Goal: Task Accomplishment & Management: Use online tool/utility

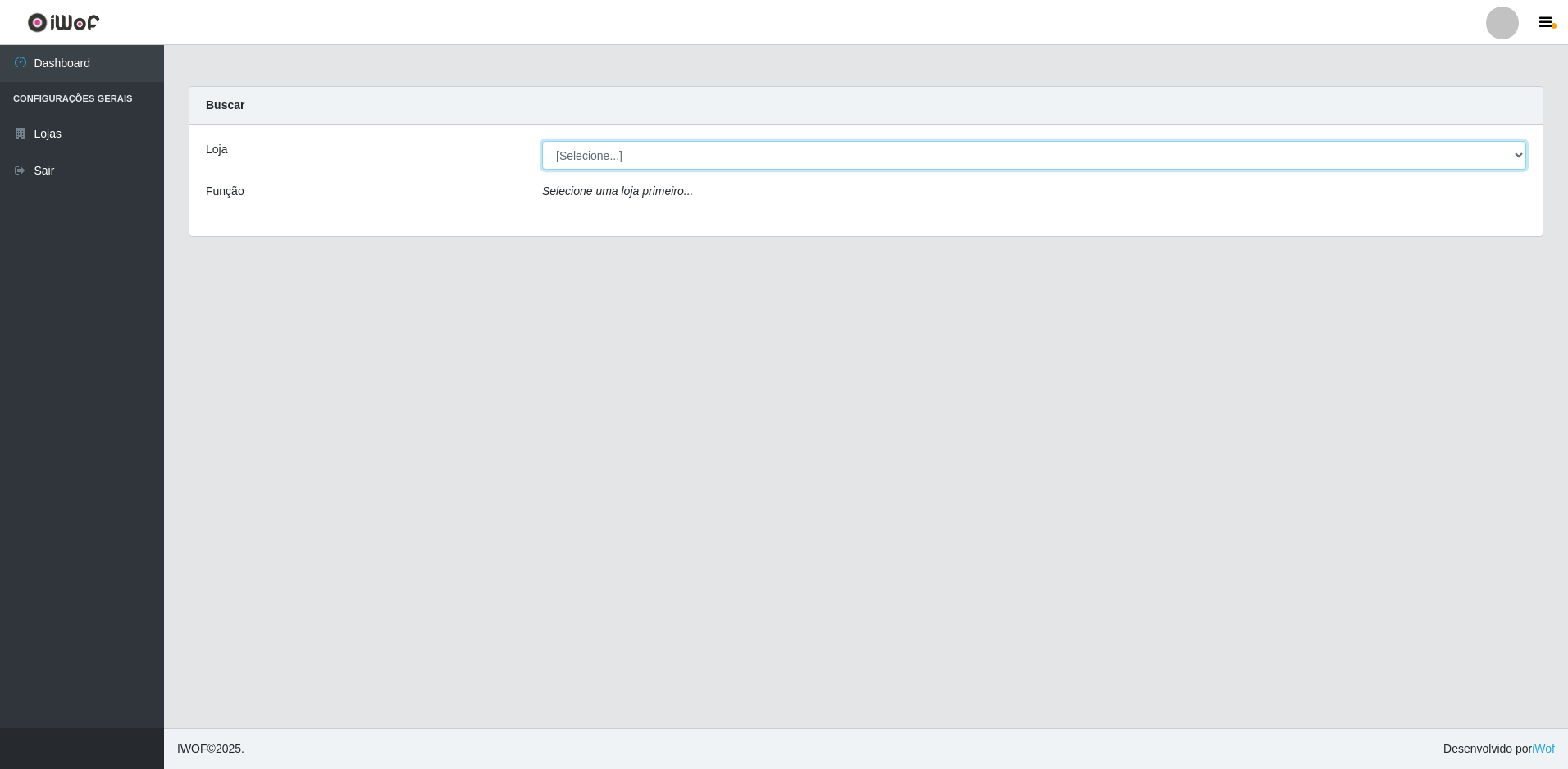
click at [731, 156] on select "[Selecione...] Extrabom - Loja 51 Gaivotas" at bounding box center [1033, 156] width 984 height 29
select select "469"
click at [542, 141] on select "[Selecione...] Extrabom - Loja 51 Gaivotas" at bounding box center [1033, 156] width 984 height 29
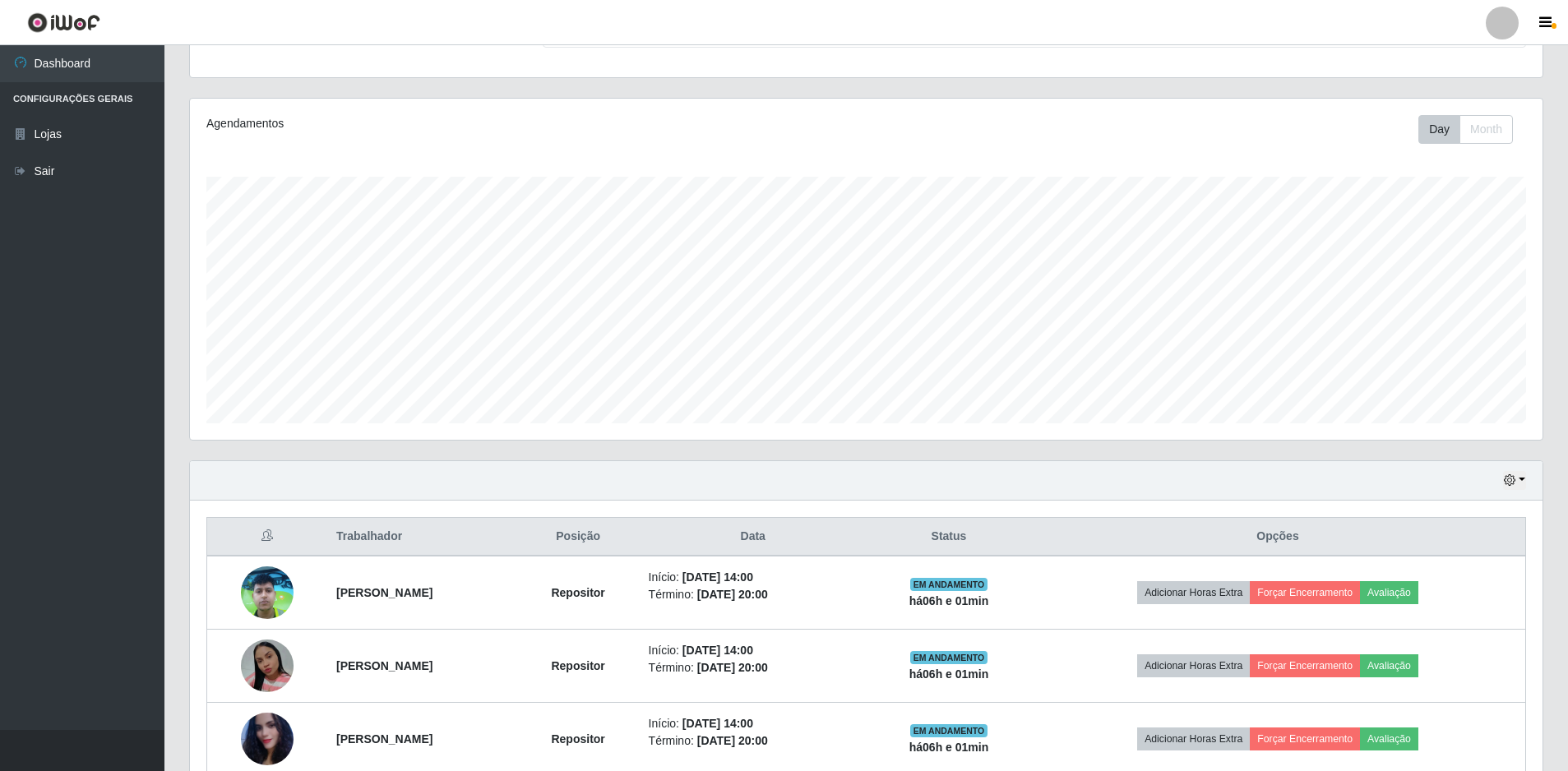
scroll to position [247, 0]
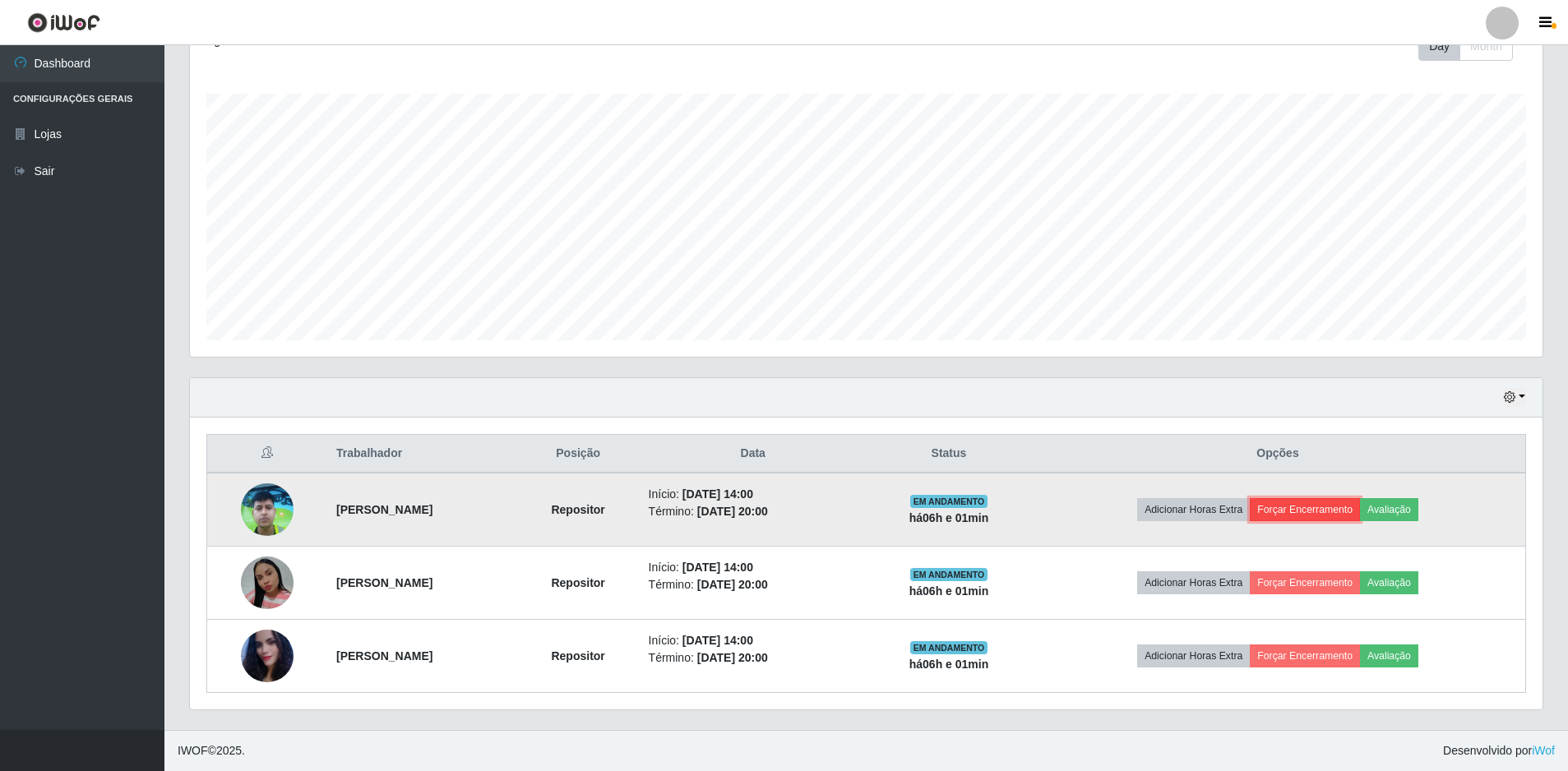
click at [1315, 510] on button "Forçar Encerramento" at bounding box center [1305, 510] width 111 height 23
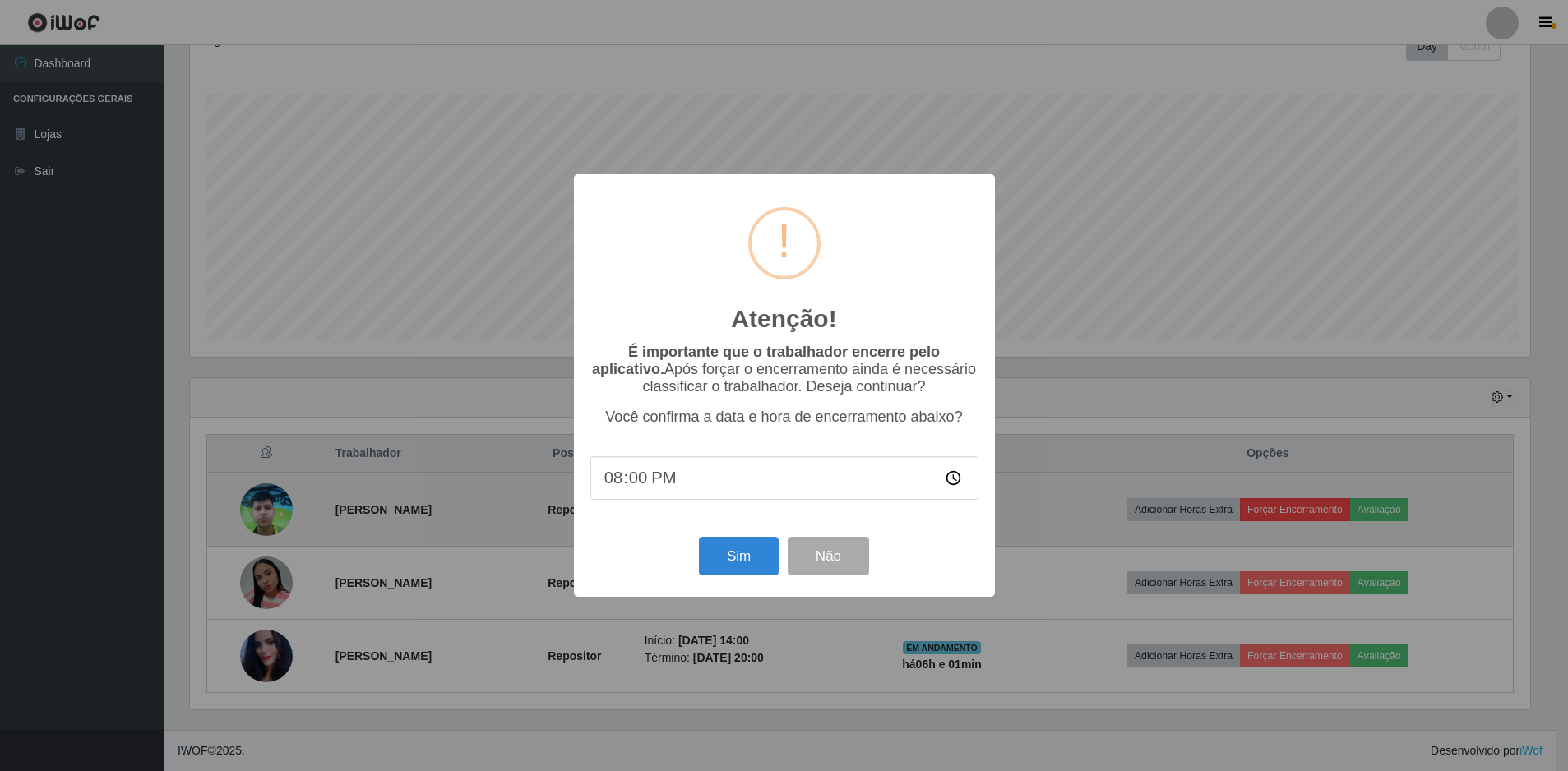
scroll to position [341, 1344]
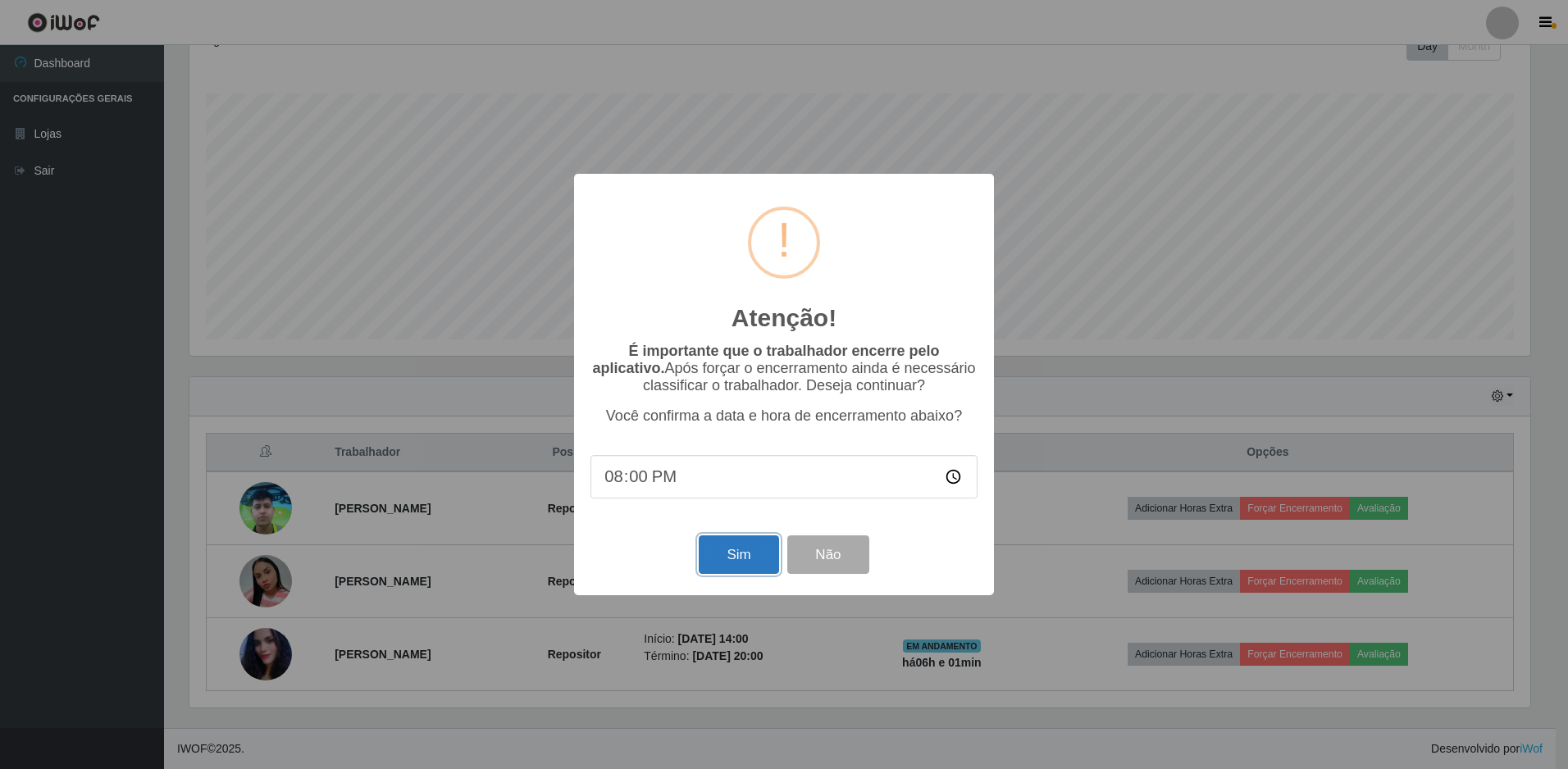
click at [749, 552] on button "Sim" at bounding box center [738, 555] width 79 height 39
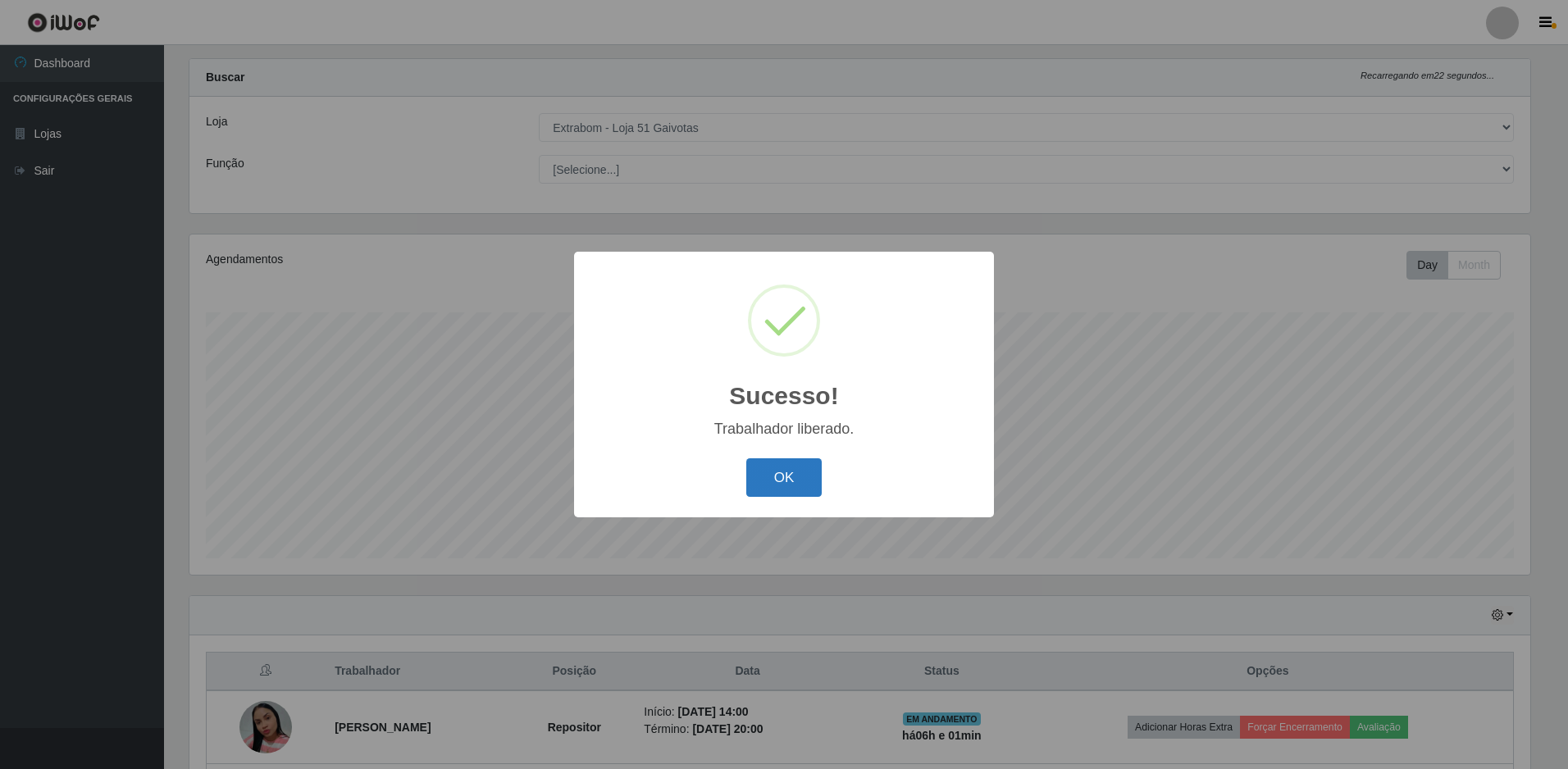
click at [784, 487] on button "OK" at bounding box center [784, 478] width 76 height 39
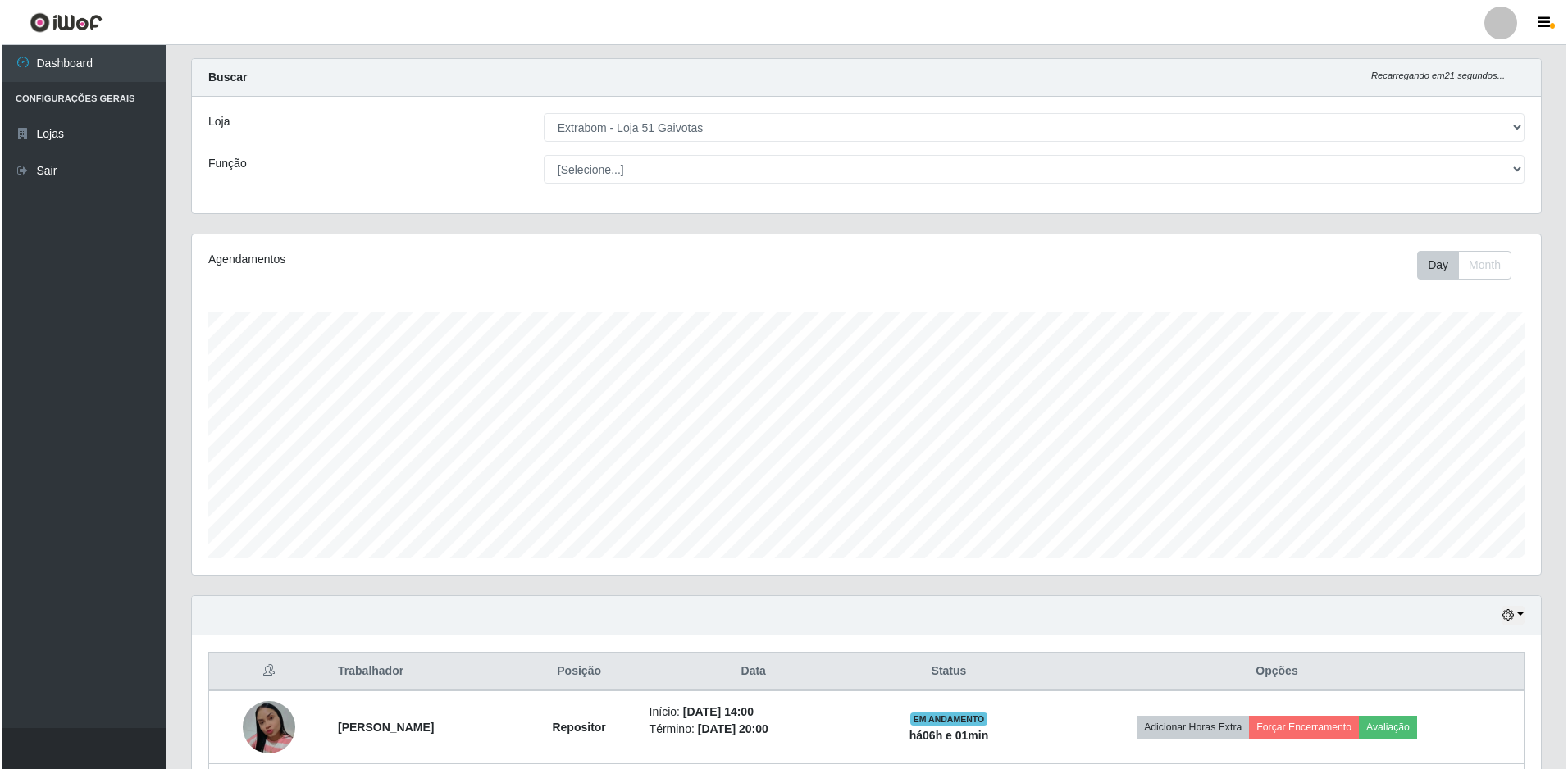
scroll to position [174, 0]
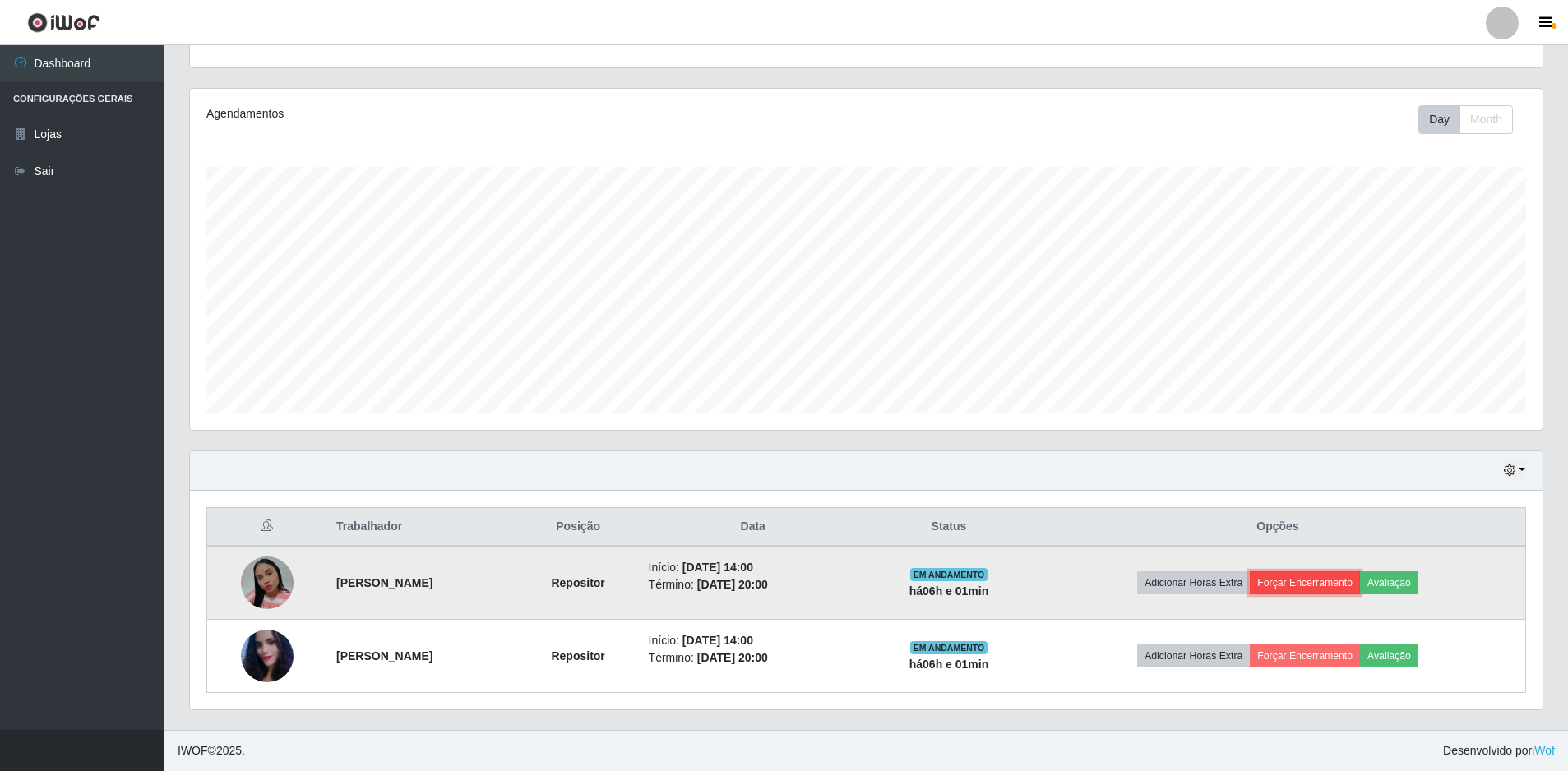
click at [1315, 577] on button "Forçar Encerramento" at bounding box center [1305, 583] width 111 height 23
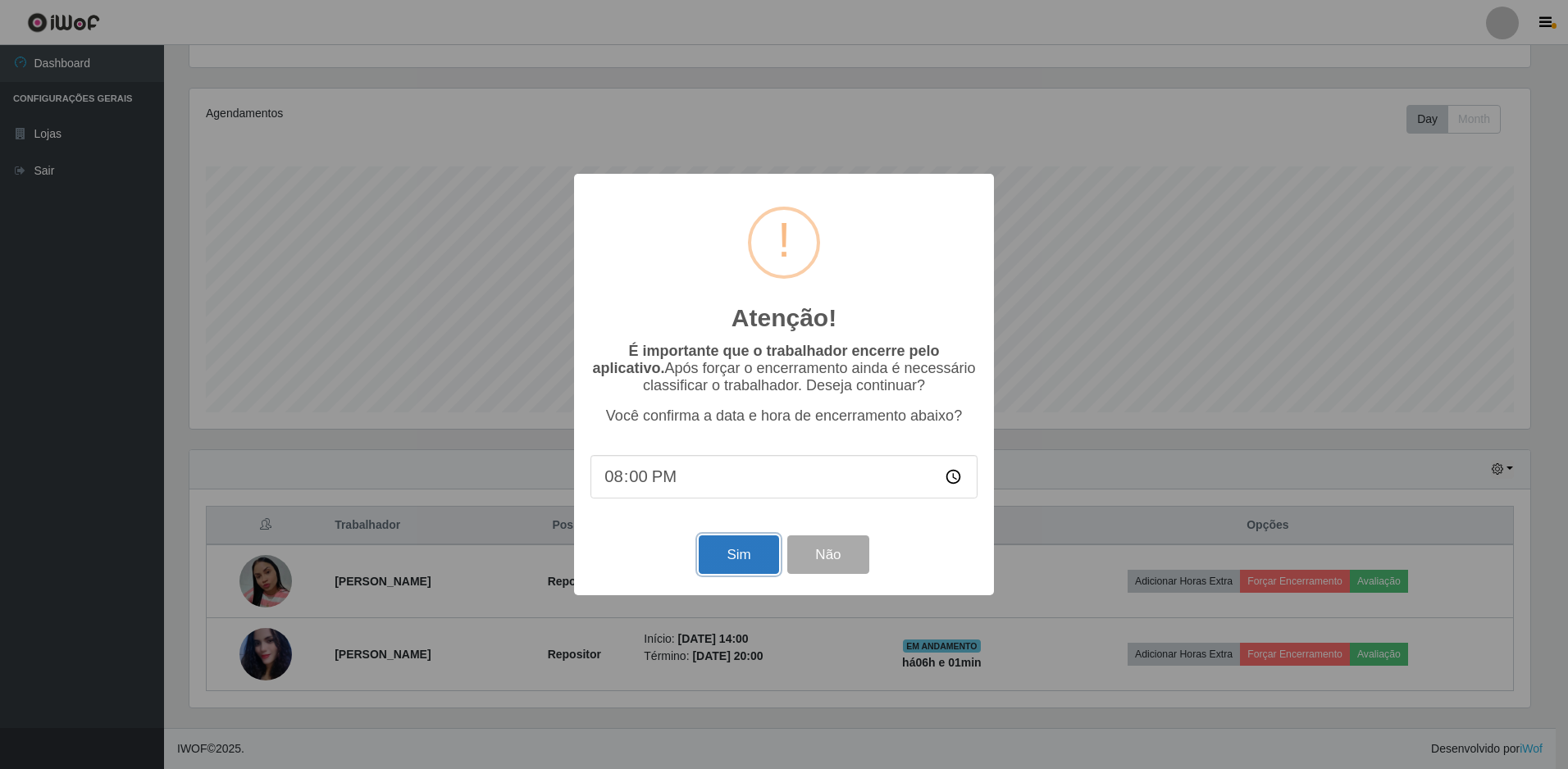
click at [728, 552] on button "Sim" at bounding box center [738, 555] width 79 height 39
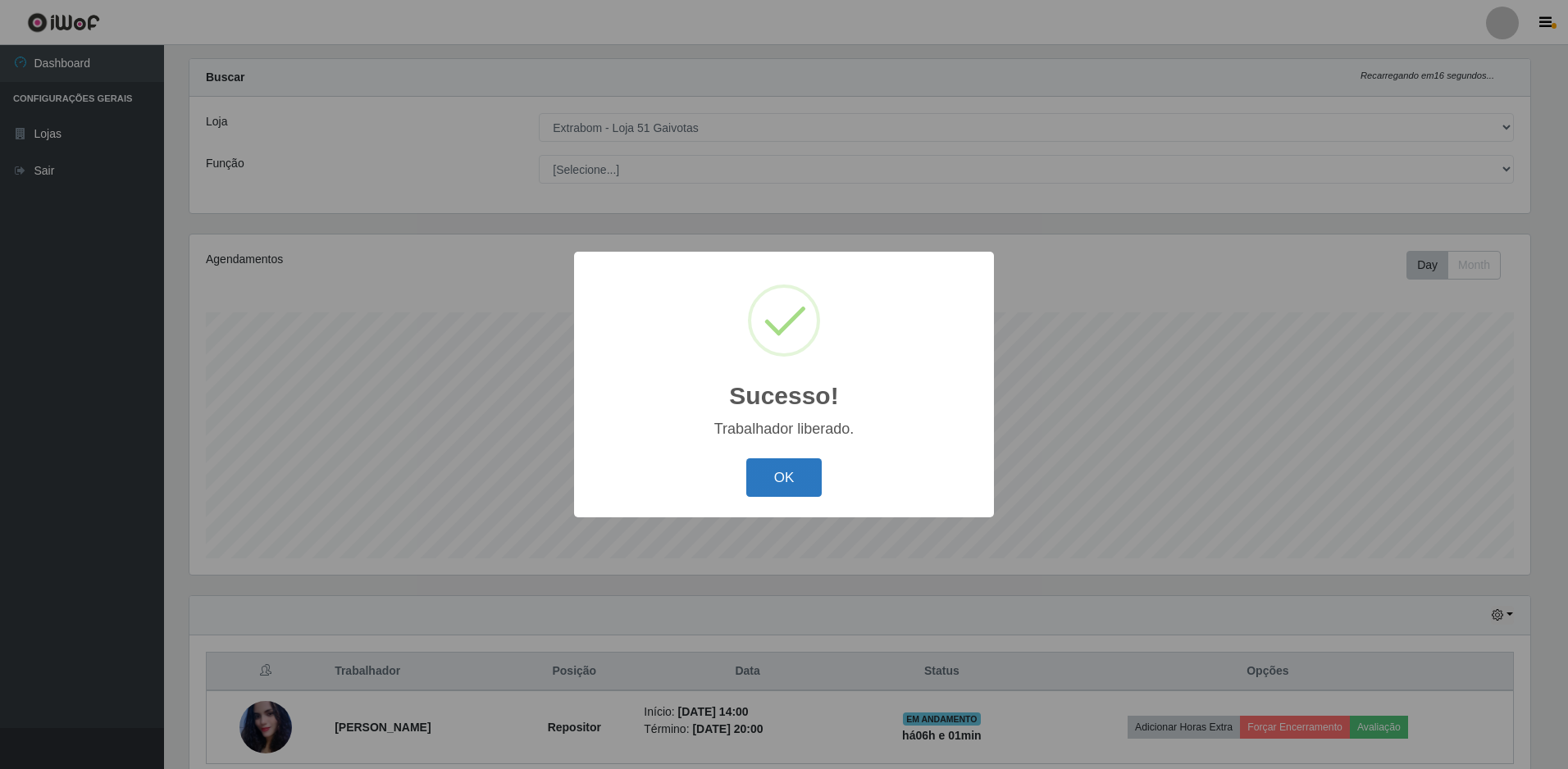
click at [793, 466] on button "OK" at bounding box center [784, 478] width 76 height 39
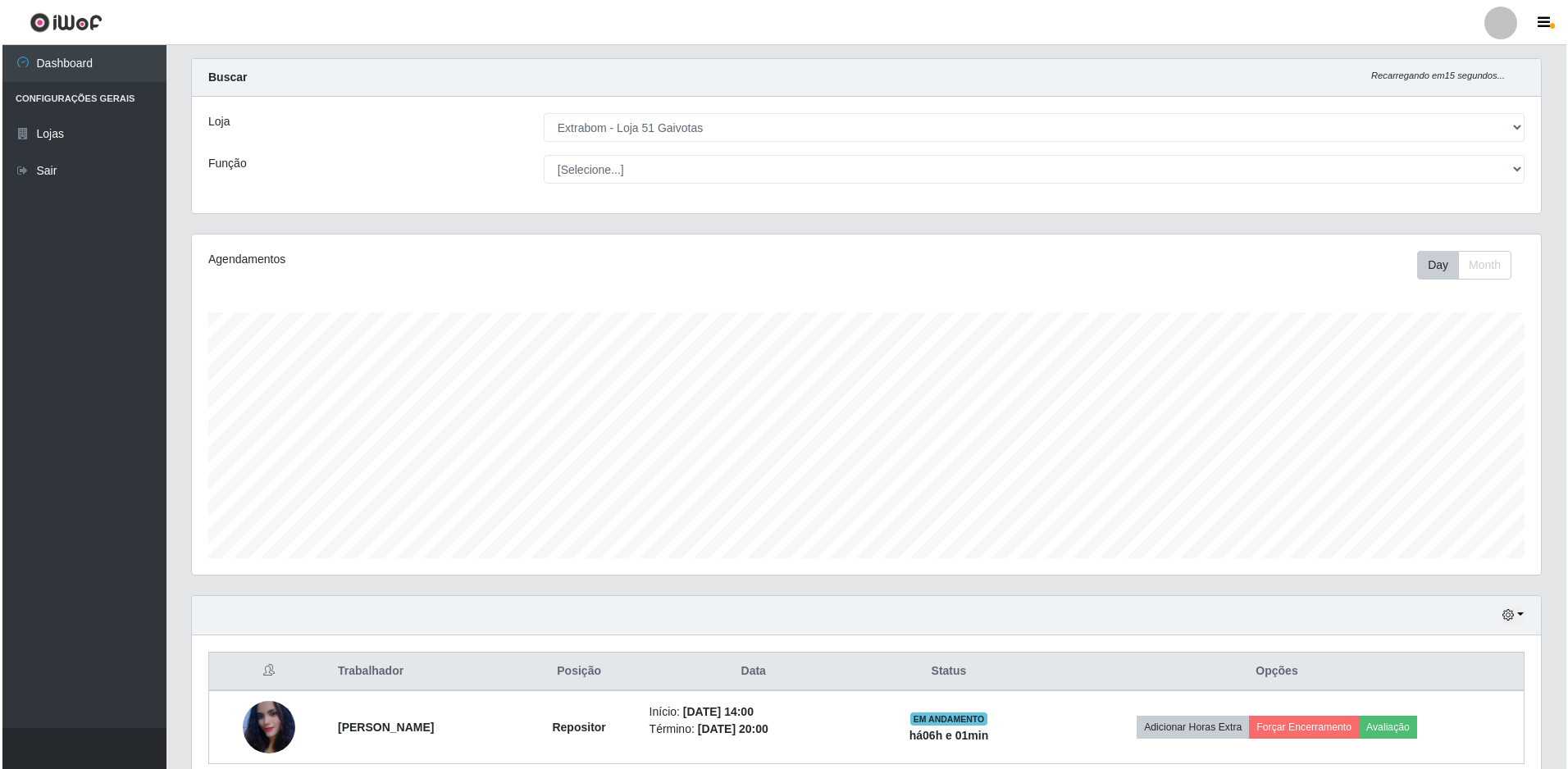
scroll to position [101, 0]
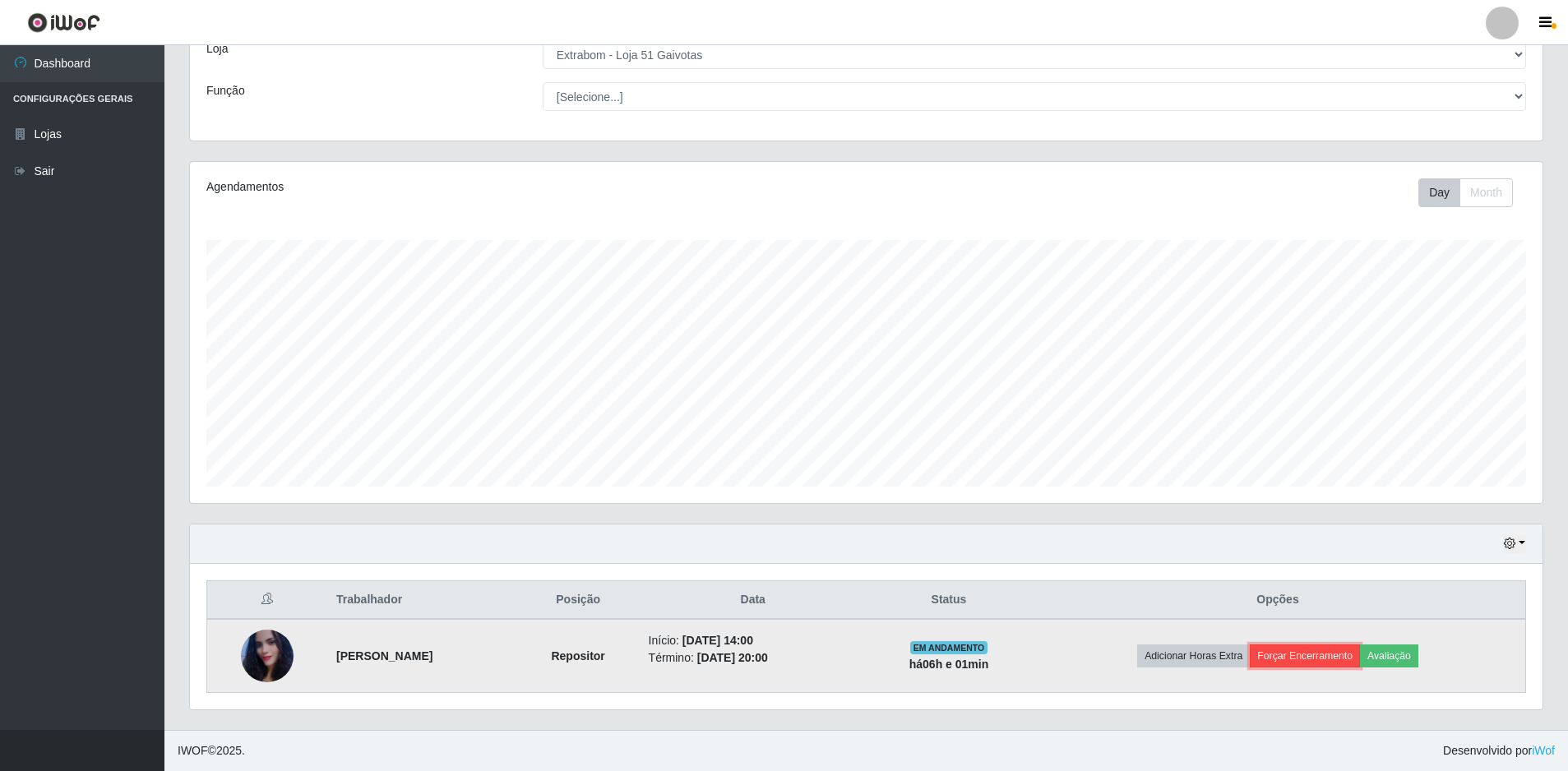
click at [1342, 657] on button "Forçar Encerramento" at bounding box center [1305, 657] width 111 height 23
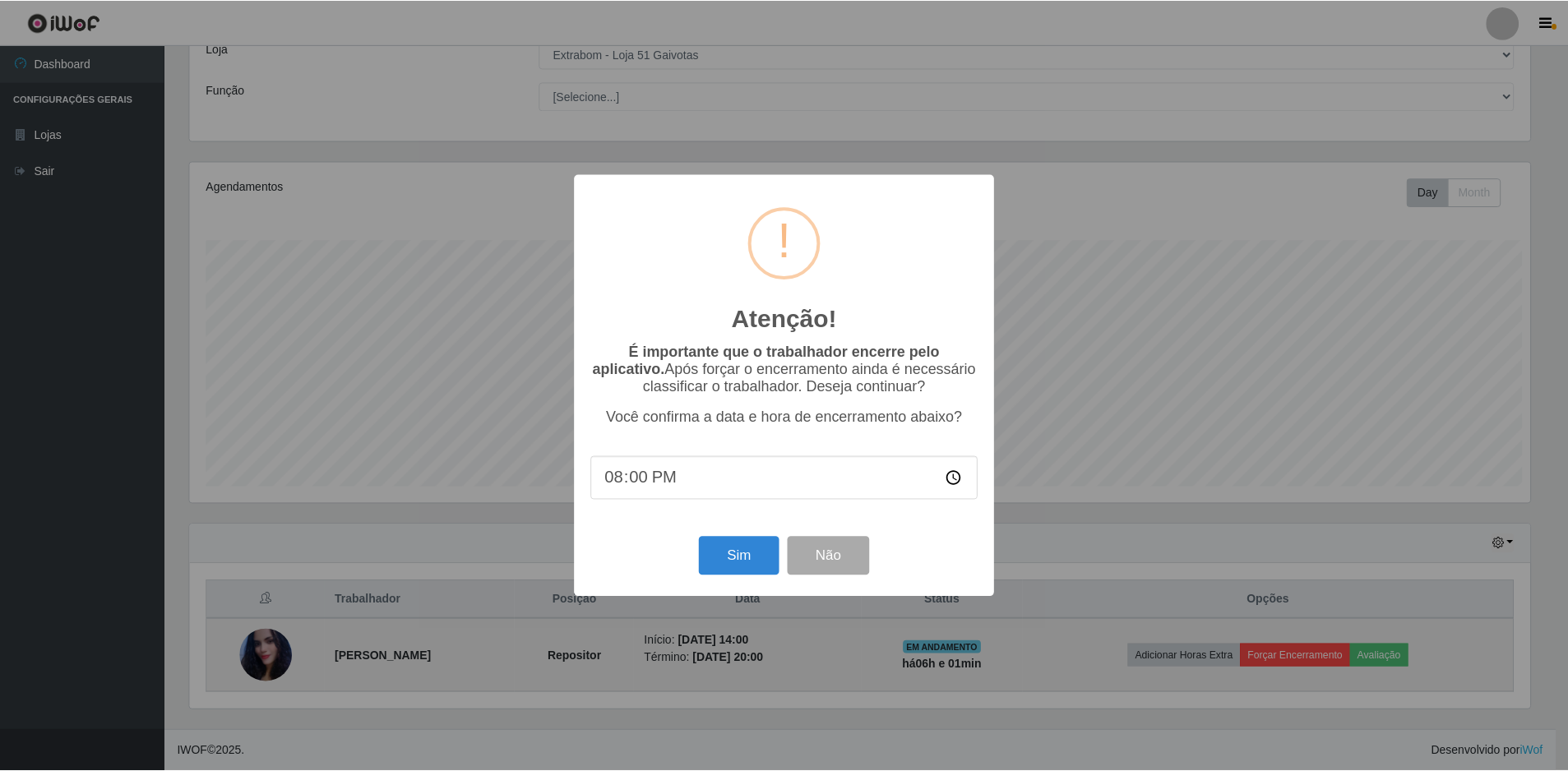
scroll to position [341, 1344]
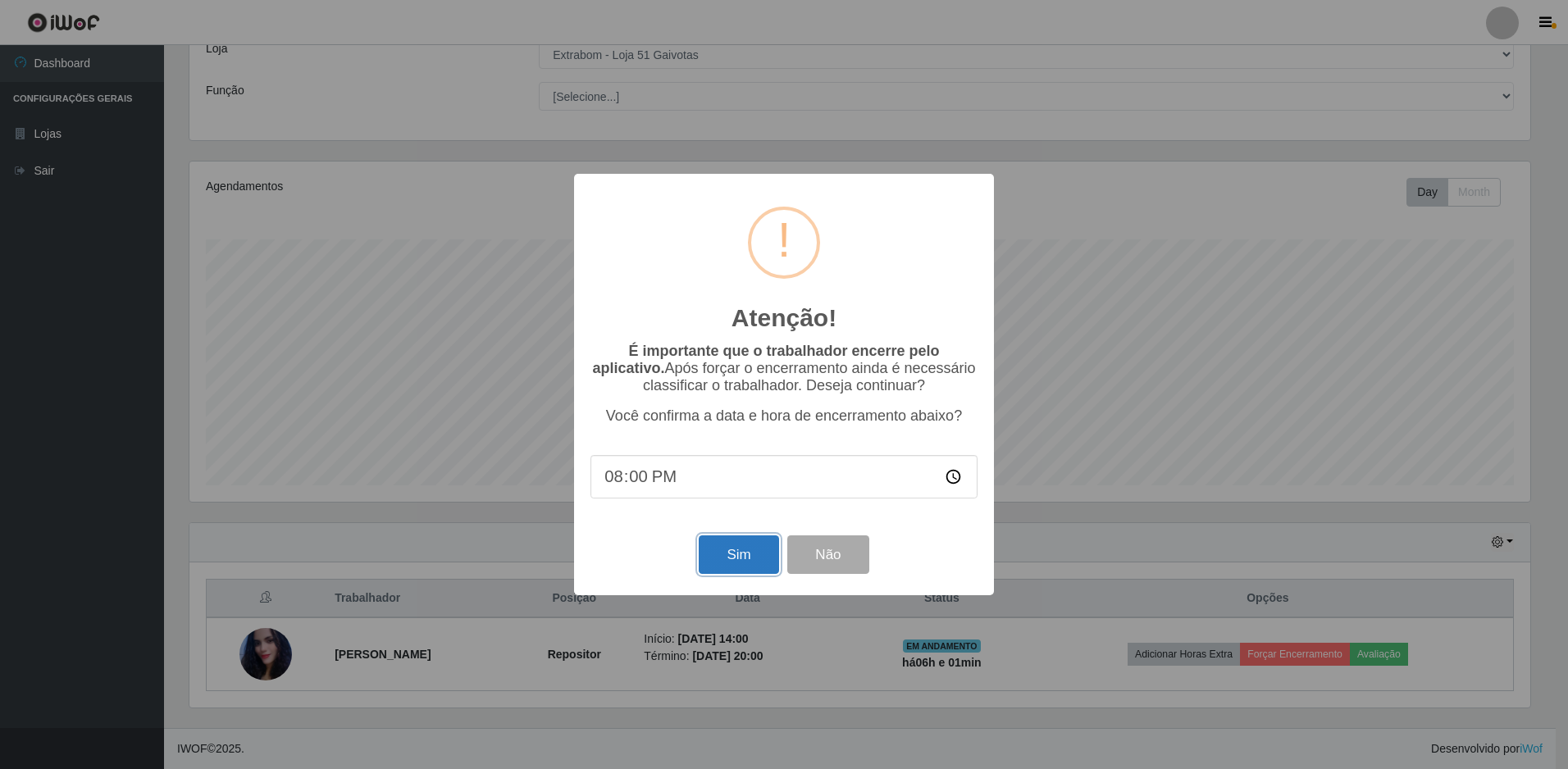
click at [753, 557] on button "Sim" at bounding box center [738, 555] width 79 height 39
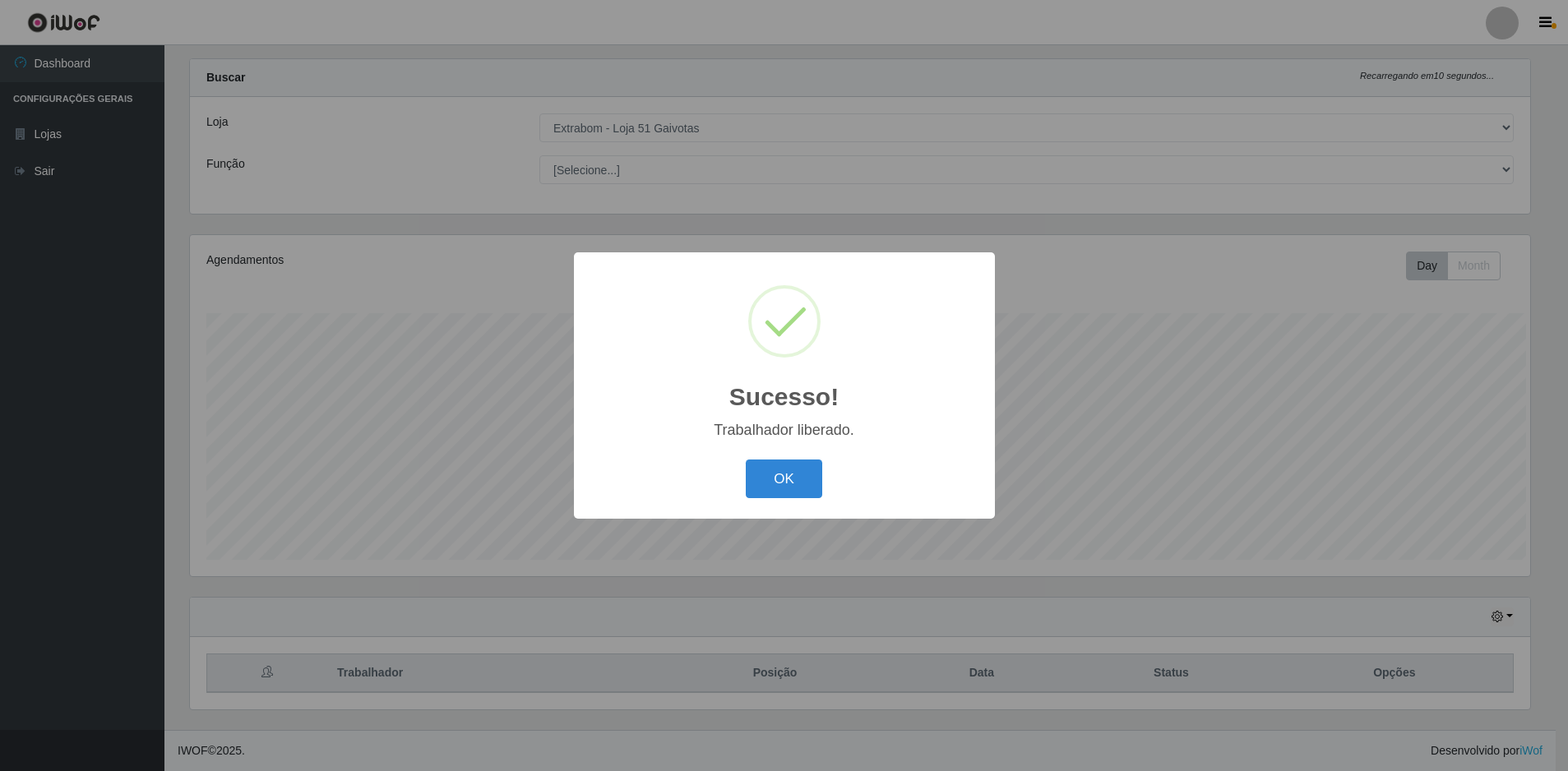
scroll to position [0, 0]
click at [772, 479] on button "OK" at bounding box center [785, 479] width 77 height 39
